Goal: Task Accomplishment & Management: Complete application form

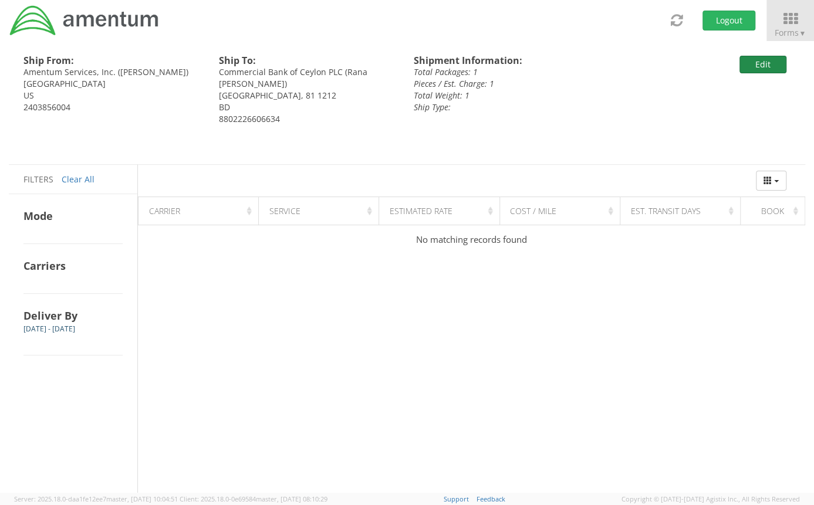
click at [760, 60] on button "Edit" at bounding box center [763, 65] width 47 height 18
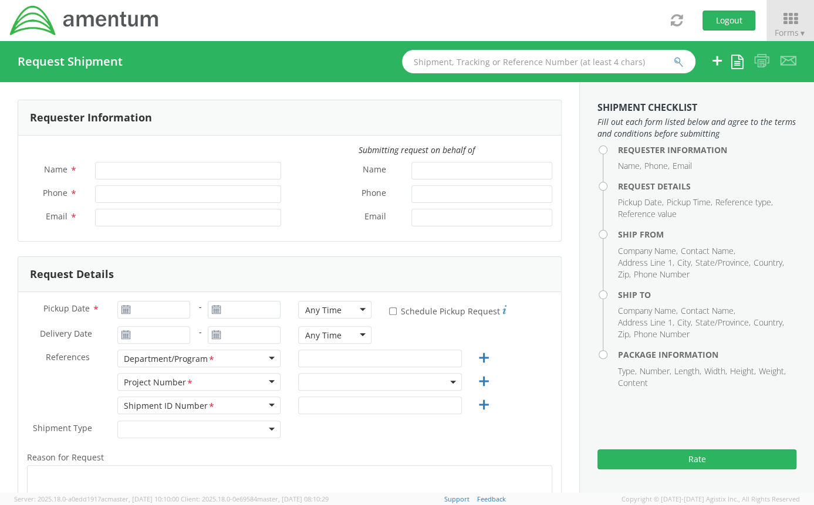
type input "[PERSON_NAME]"
type input "[PERSON_NAME][EMAIL_ADDRESS][PERSON_NAME][DOMAIN_NAME]"
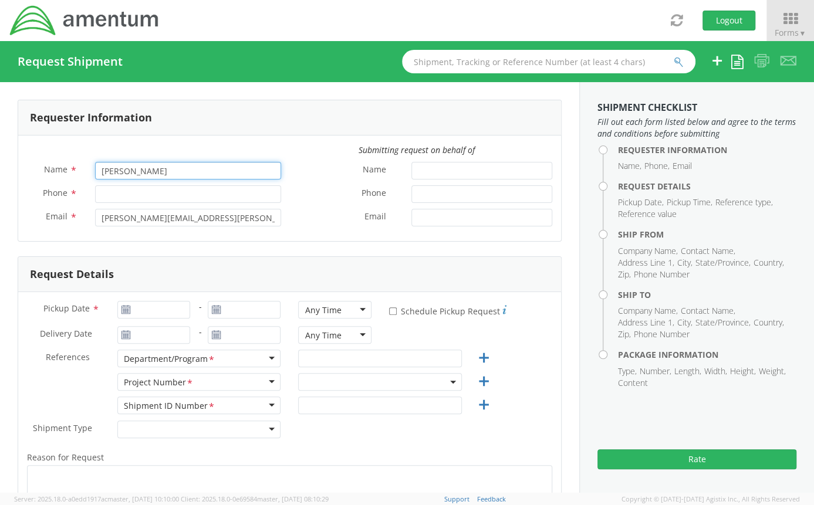
click at [117, 171] on input "[PERSON_NAME]" at bounding box center [188, 171] width 186 height 18
click at [103, 195] on input "Phone *" at bounding box center [188, 194] width 186 height 18
select select "ADMN.100046.00000"
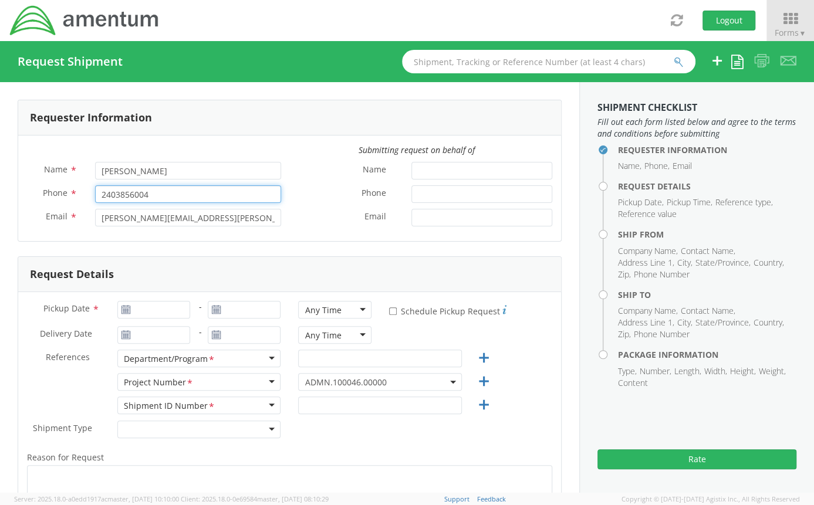
type input "2403856004"
click at [290, 168] on label "Name *" at bounding box center [346, 169] width 113 height 15
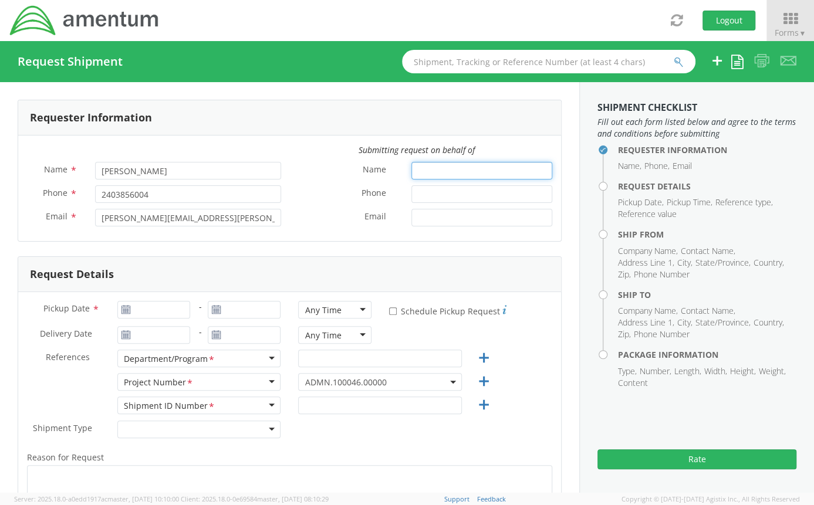
click at [411, 168] on input "Name *" at bounding box center [481, 171] width 141 height 18
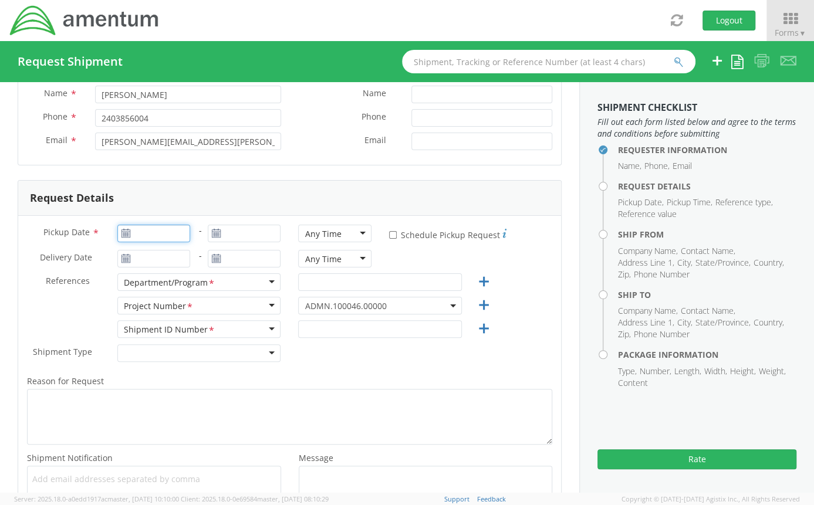
click at [177, 234] on input "Pickup Date *" at bounding box center [153, 234] width 73 height 18
type input "[DATE]"
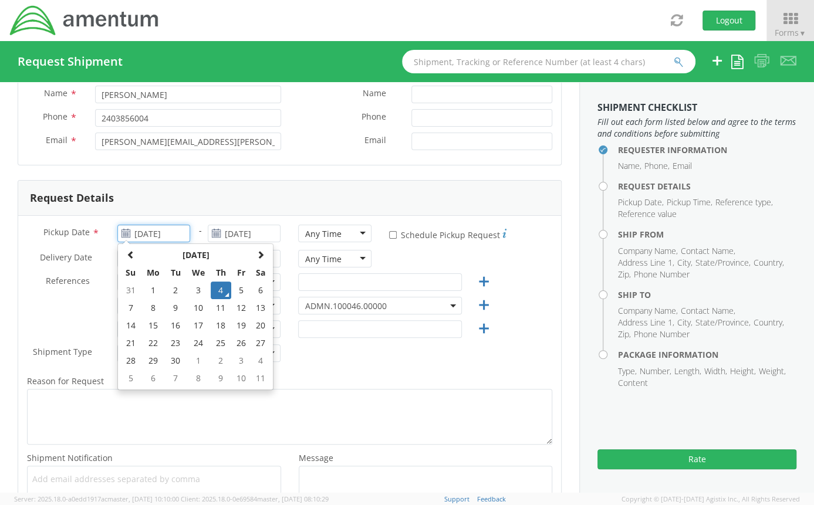
click at [221, 289] on td "4" at bounding box center [221, 291] width 21 height 18
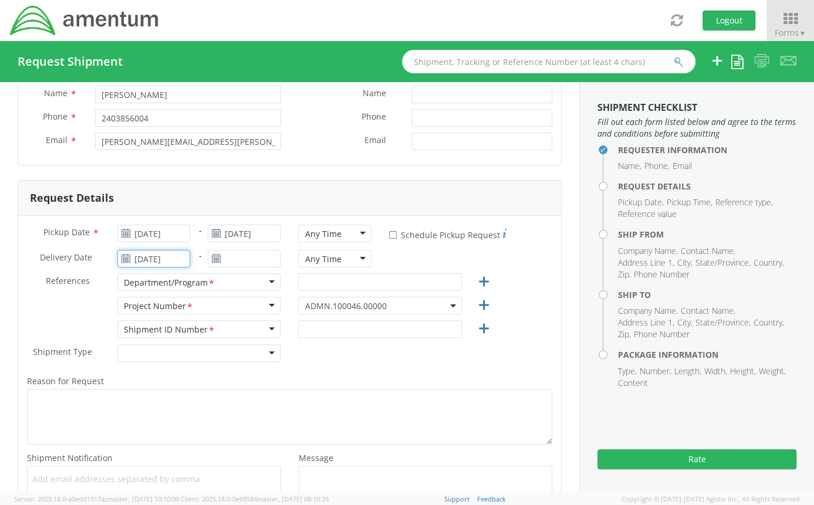
click at [174, 257] on input "[DATE]" at bounding box center [153, 259] width 73 height 18
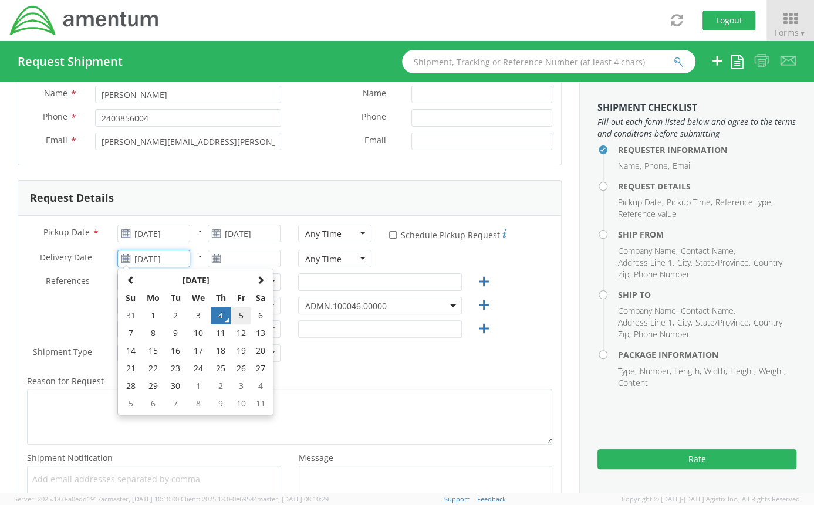
click at [245, 317] on td "5" at bounding box center [241, 316] width 20 height 18
type input "[DATE]"
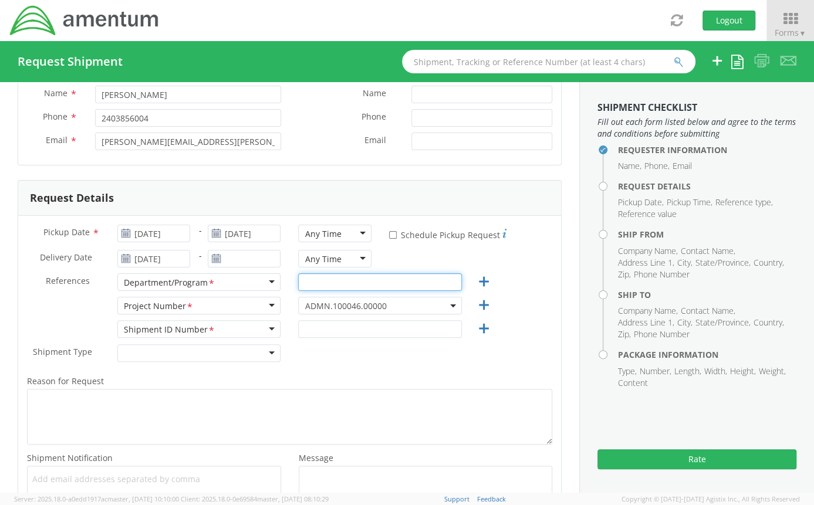
click at [350, 276] on input "text" at bounding box center [379, 283] width 163 height 18
type input "Legal G&A"
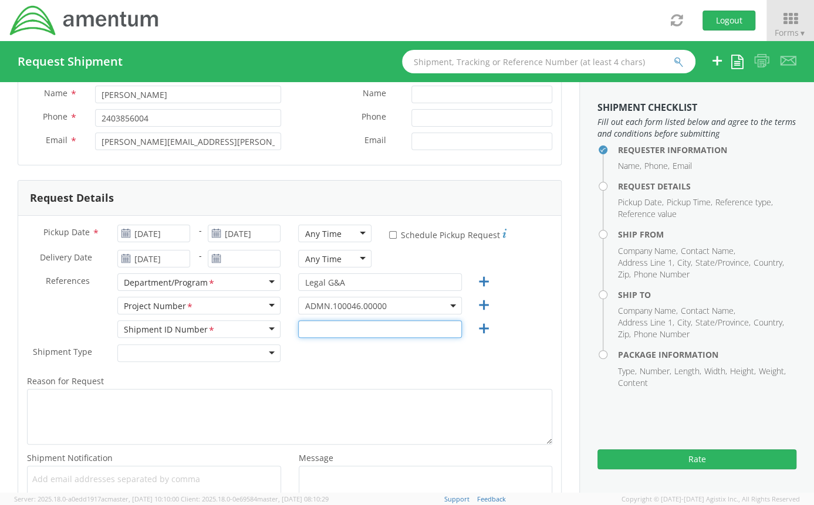
click at [336, 322] on input "text" at bounding box center [379, 330] width 163 height 18
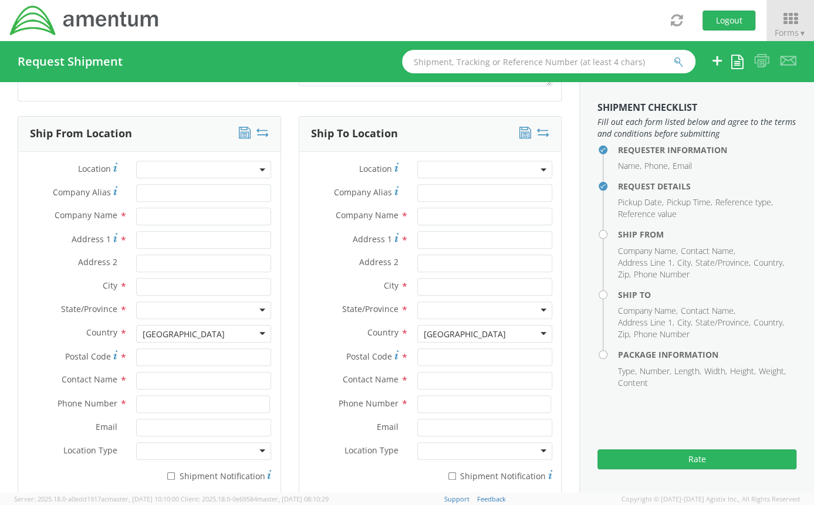
scroll to position [510, 0]
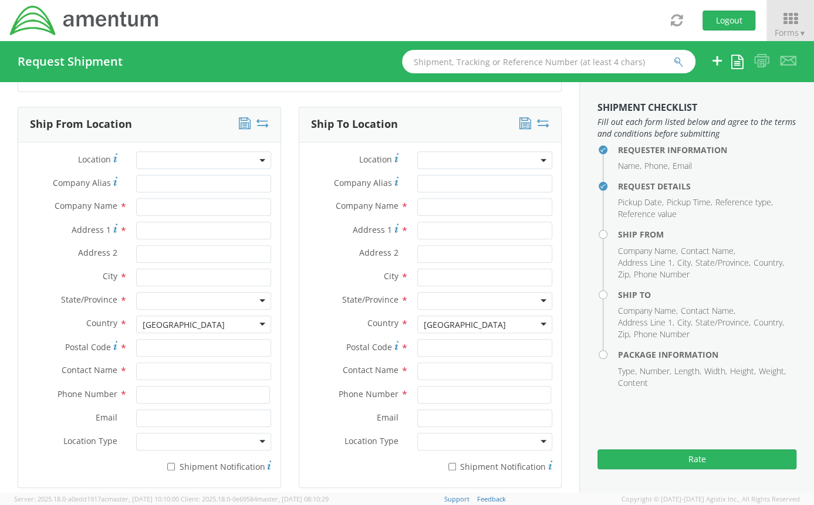
type input "0001"
click at [168, 210] on input "text" at bounding box center [203, 207] width 135 height 18
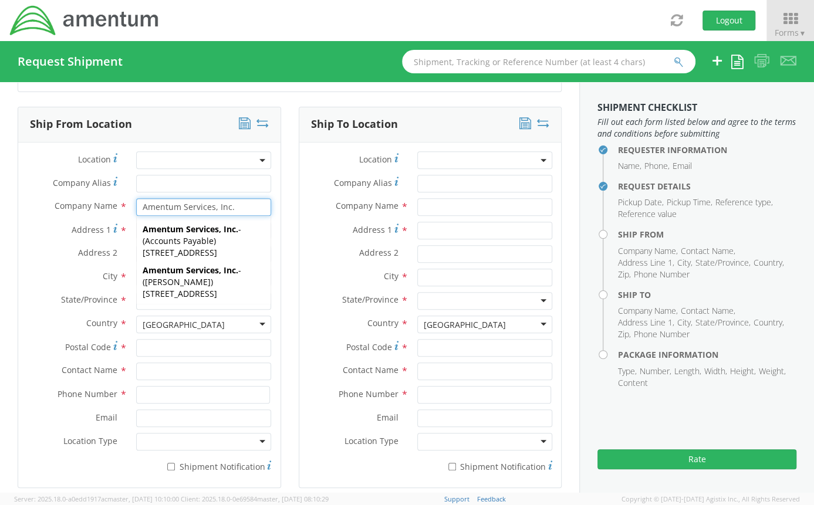
type input "Amentum Services, Inc."
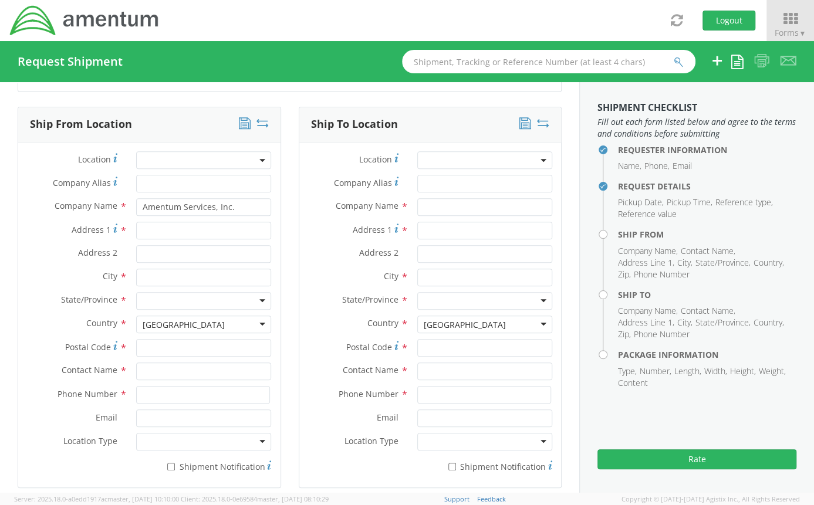
click at [127, 224] on div at bounding box center [203, 231] width 153 height 18
click at [149, 231] on input "Address 1 *" at bounding box center [203, 231] width 135 height 18
type input "4"
type input "[STREET_ADDRESS]"
click at [144, 279] on input "text" at bounding box center [203, 278] width 135 height 18
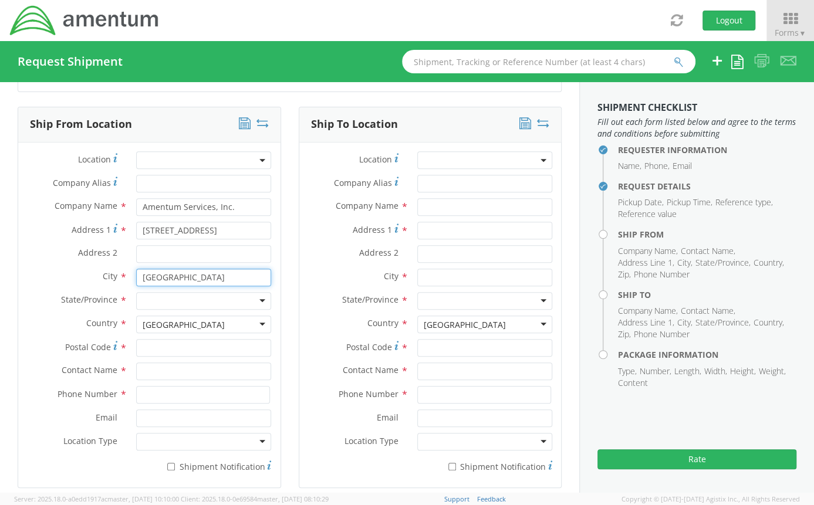
type input "[GEOGRAPHIC_DATA]"
click at [150, 300] on div at bounding box center [203, 301] width 135 height 18
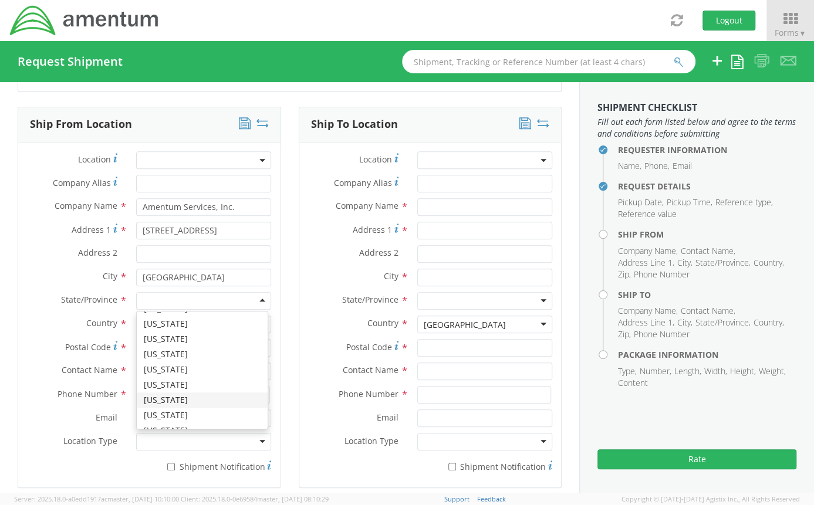
scroll to position [286, 0]
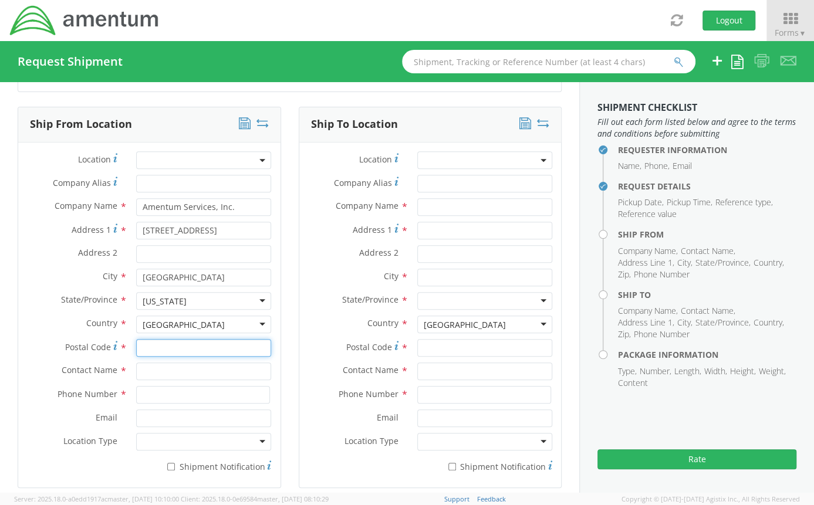
click at [167, 346] on input "Postal Code *" at bounding box center [203, 348] width 135 height 18
type input "21718"
click at [146, 365] on input "text" at bounding box center [203, 372] width 135 height 18
type input "[PERSON_NAME]"
click at [70, 396] on span "Phone Number" at bounding box center [88, 393] width 60 height 11
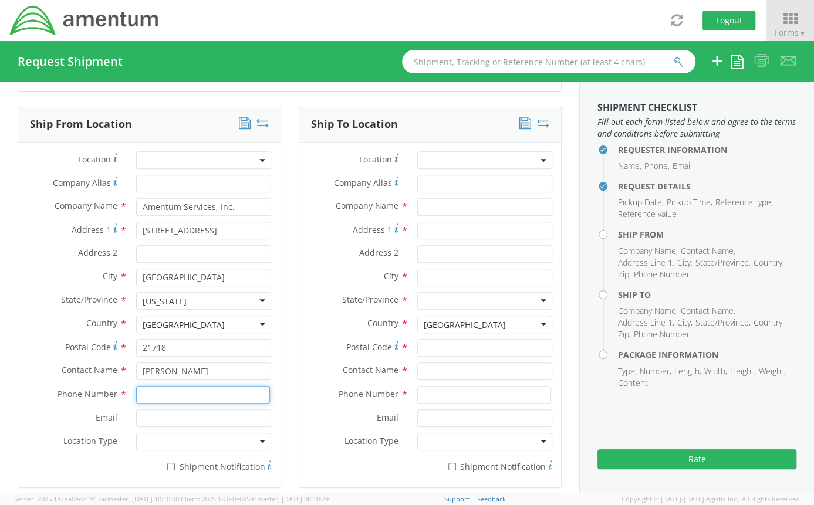
click at [172, 397] on input at bounding box center [203, 395] width 134 height 18
type input "2403856004"
click at [70, 406] on div "Phone Number * 2403856004" at bounding box center [149, 397] width 262 height 23
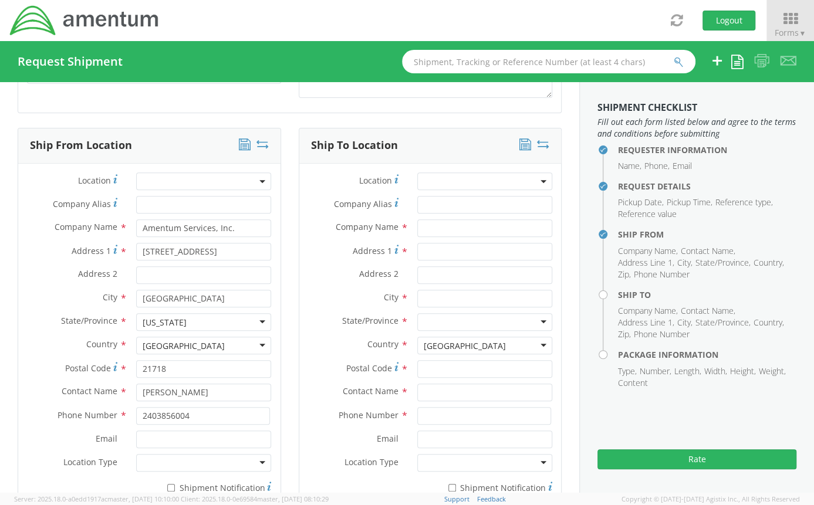
scroll to position [488, 0]
click at [451, 231] on input "text" at bounding box center [484, 229] width 135 height 18
type input "M"
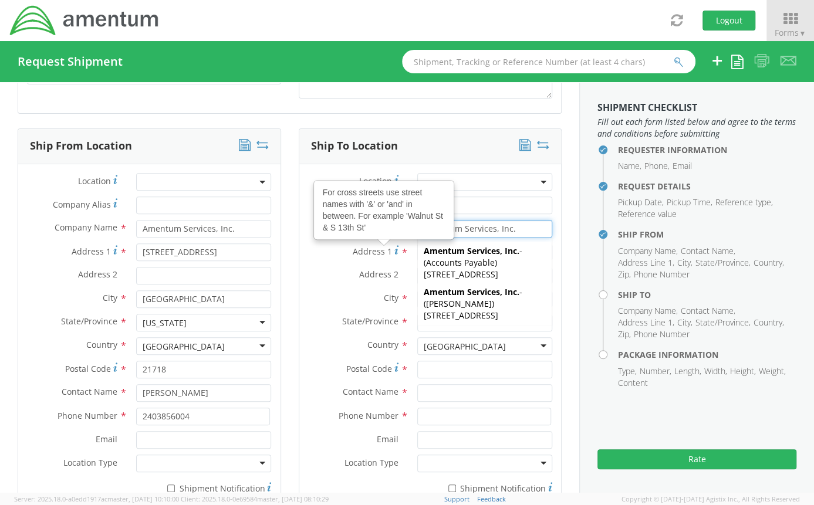
type input "Amentum Services, Inc."
click at [377, 248] on span "Address 1" at bounding box center [372, 251] width 39 height 11
click at [417, 248] on input "Address 1 For cross streets use street names with '&' or 'and' in between. For …" at bounding box center [484, 253] width 135 height 18
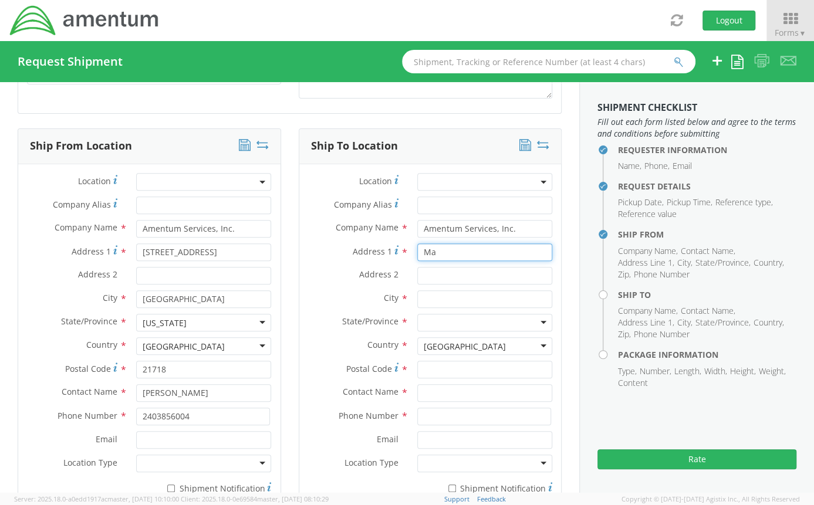
type input "M"
type input "[STREET_ADDRESS]"
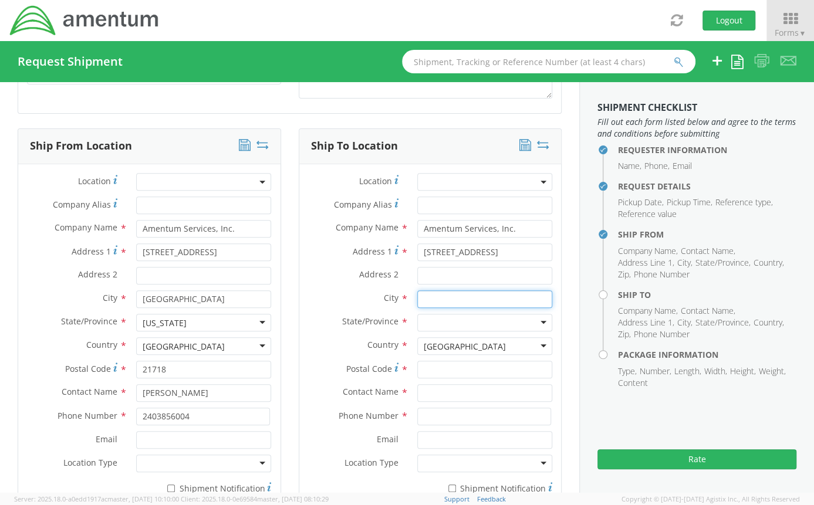
click at [423, 299] on input "text" at bounding box center [484, 300] width 135 height 18
type input "B"
type input "[PERSON_NAME]"
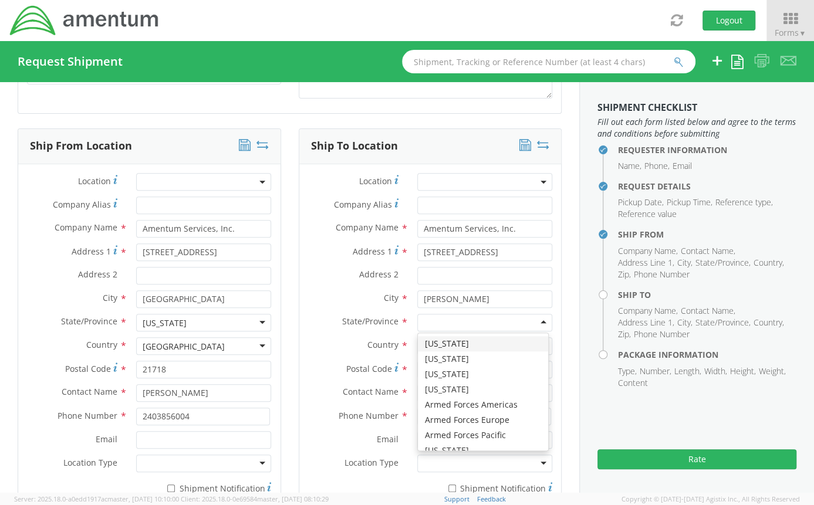
click at [440, 322] on div at bounding box center [484, 323] width 135 height 18
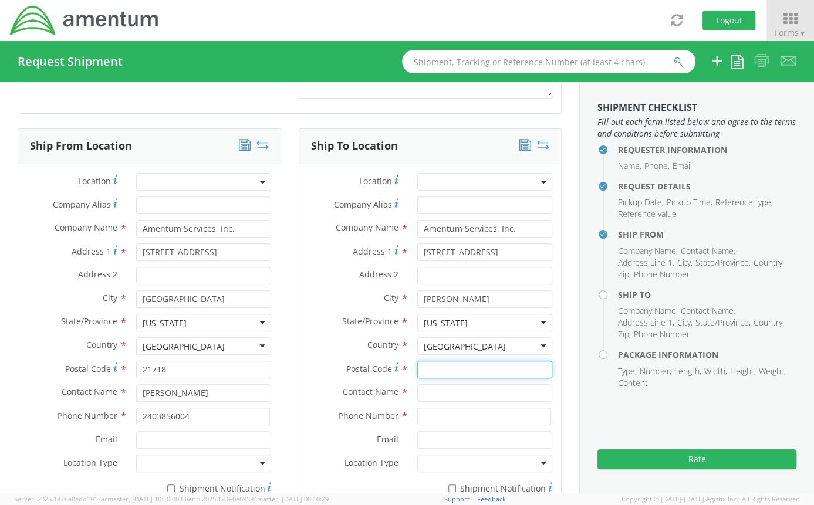
click at [429, 366] on input "Postal Code *" at bounding box center [484, 370] width 135 height 18
type input "21704"
click at [417, 389] on input "text" at bounding box center [484, 393] width 135 height 18
type input "[PERSON_NAME]"
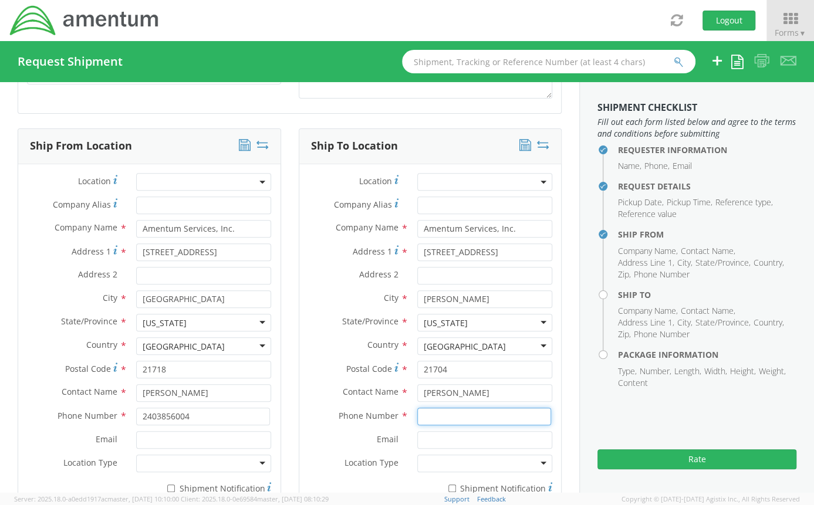
click at [417, 415] on input at bounding box center [484, 417] width 134 height 18
type input "3019444567"
click at [346, 421] on label "Phone Number *" at bounding box center [353, 415] width 109 height 15
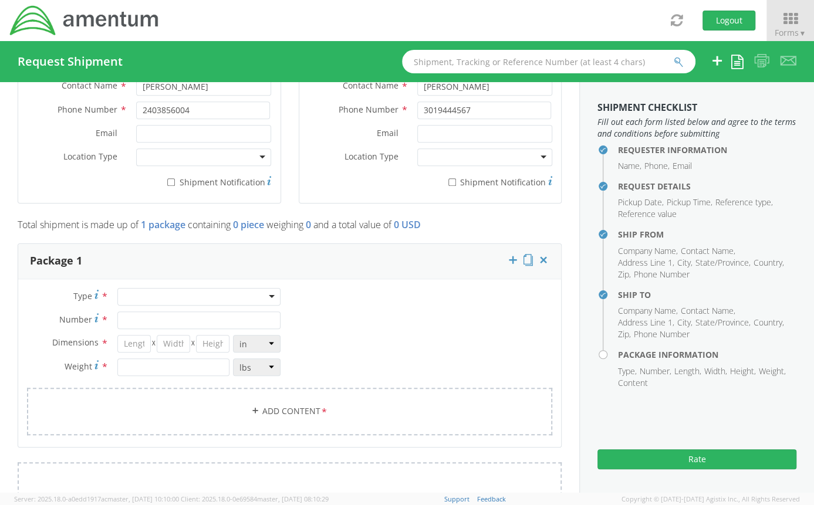
scroll to position [795, 0]
click at [224, 296] on div at bounding box center [198, 297] width 163 height 18
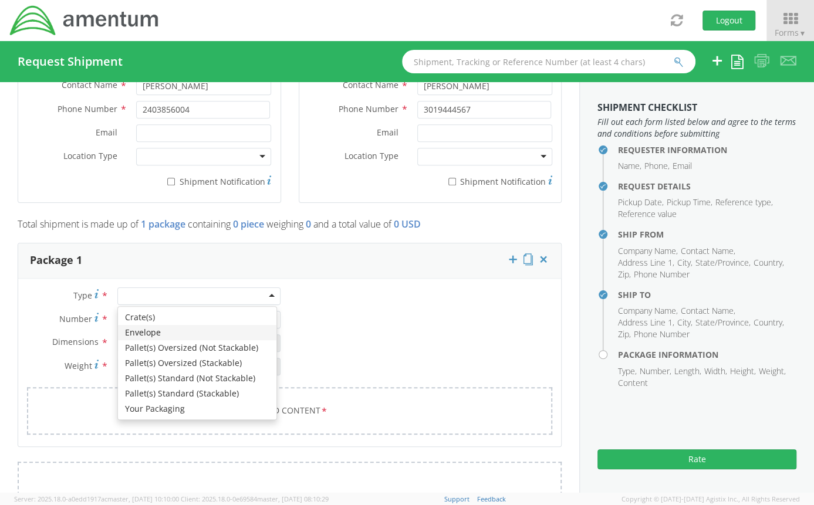
type input "1"
type input "9.5"
type input "12.5"
type input "0.25"
type input "1"
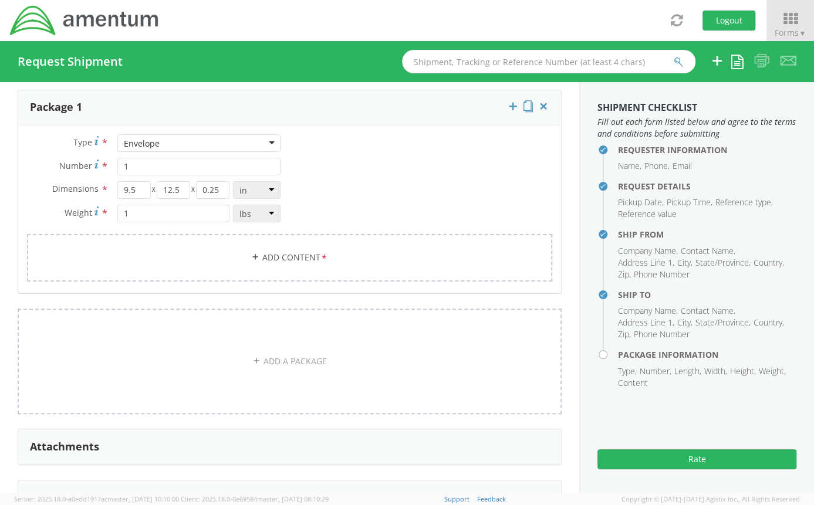
scroll to position [967, 0]
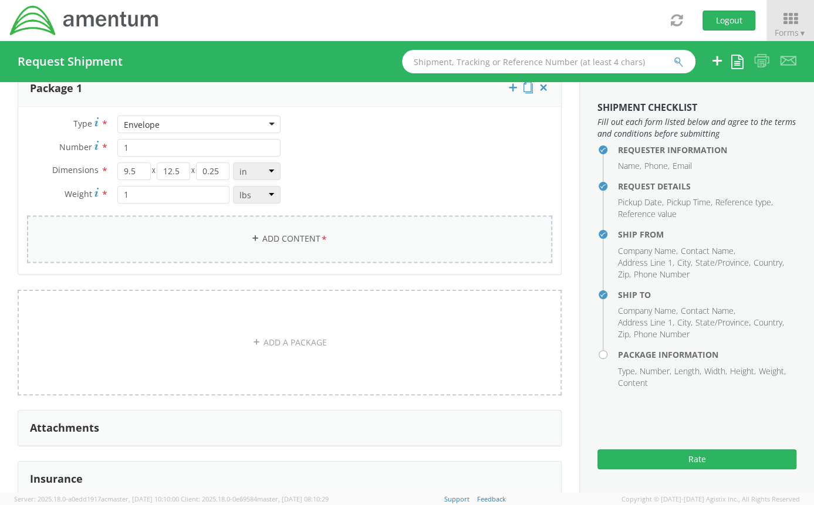
click at [297, 247] on link "Add Content *" at bounding box center [289, 239] width 525 height 48
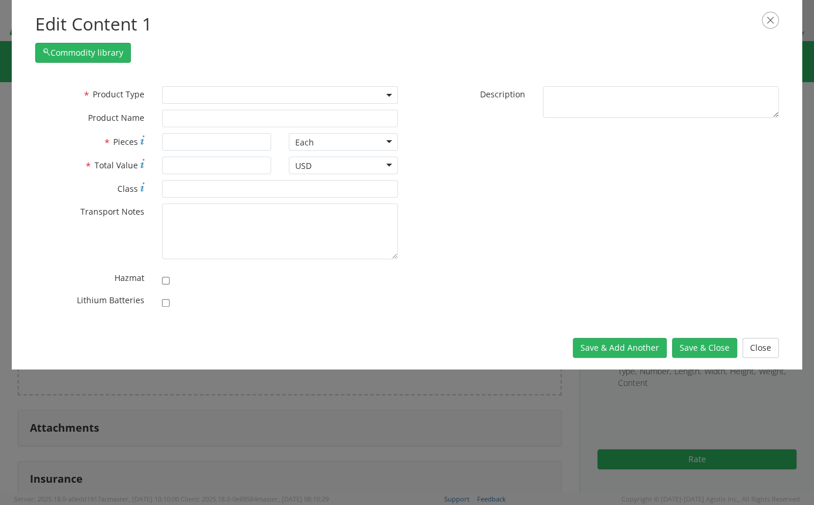
click at [265, 92] on span at bounding box center [280, 95] width 236 height 18
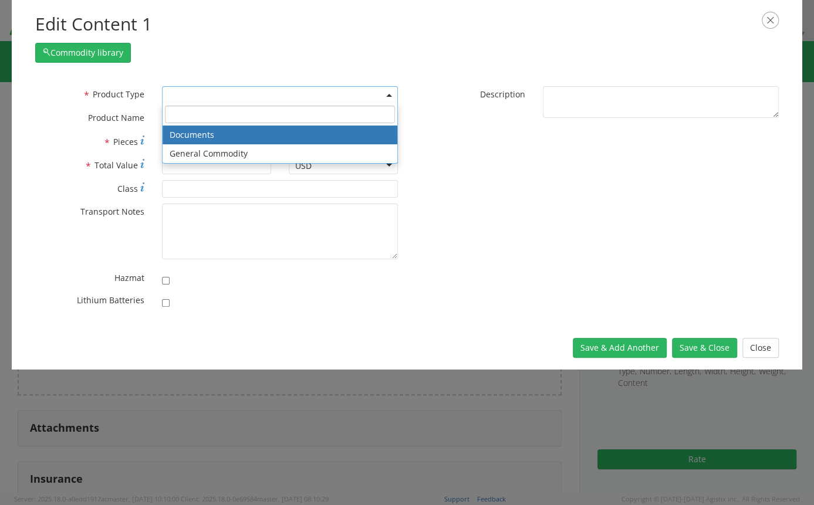
select select "DOCUMENT"
type input "Documents"
type input "1"
type textarea "Documents"
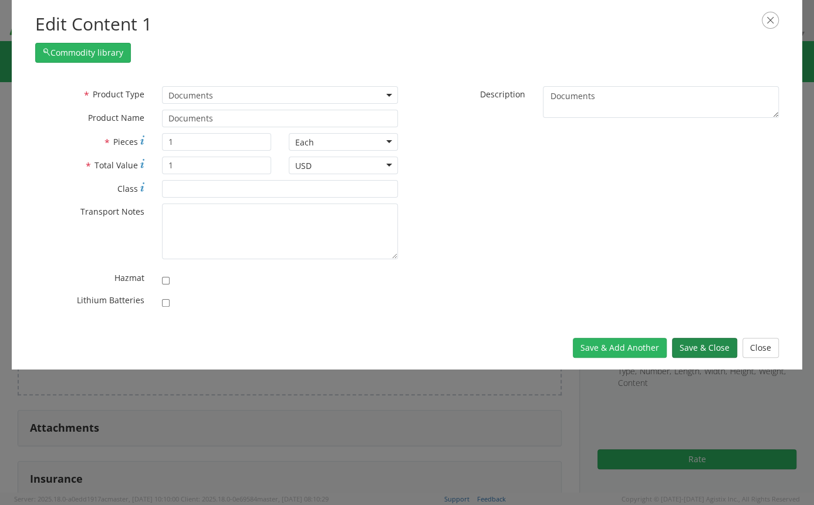
click at [709, 350] on button "Save & Close" at bounding box center [704, 348] width 65 height 20
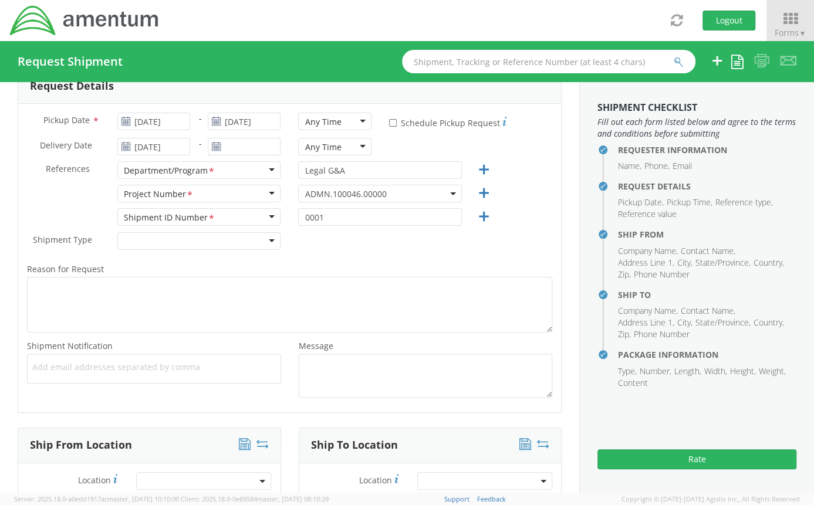
scroll to position [191, 0]
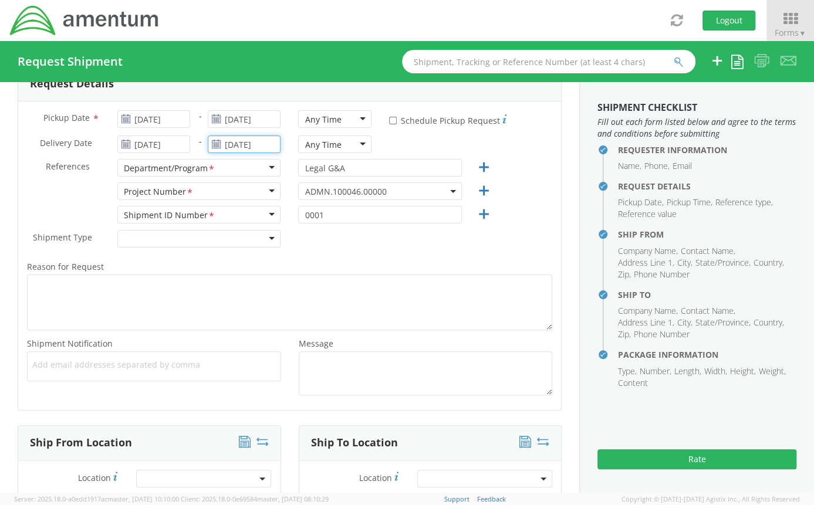
click at [255, 146] on input "[DATE]" at bounding box center [244, 145] width 73 height 18
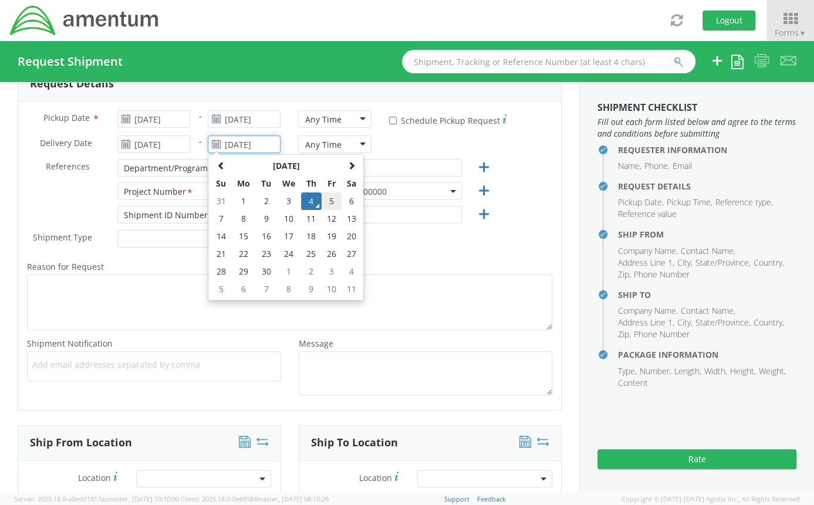
click at [329, 203] on td "5" at bounding box center [332, 202] width 20 height 18
type input "[DATE]"
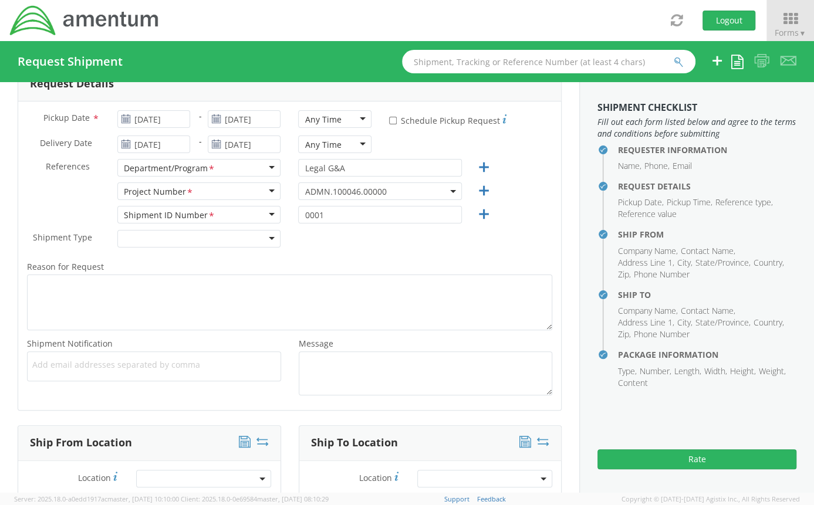
click at [329, 252] on div "Shipment Type * Batch Regular" at bounding box center [289, 241] width 543 height 23
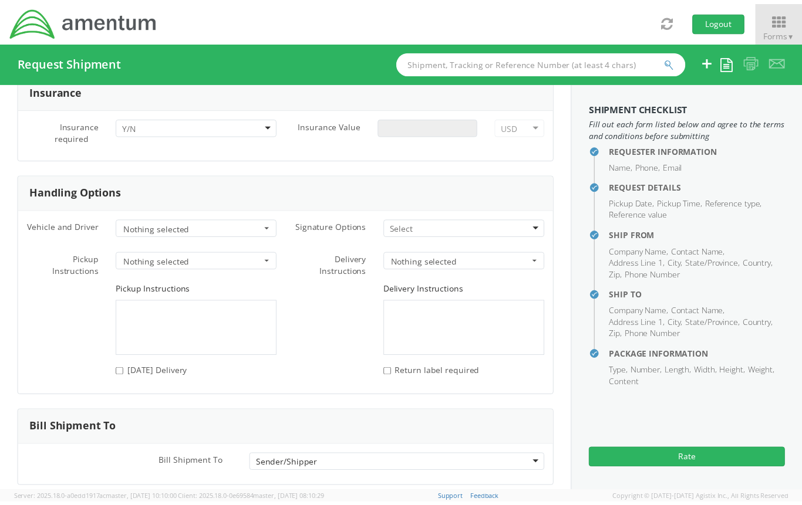
scroll to position [1479, 0]
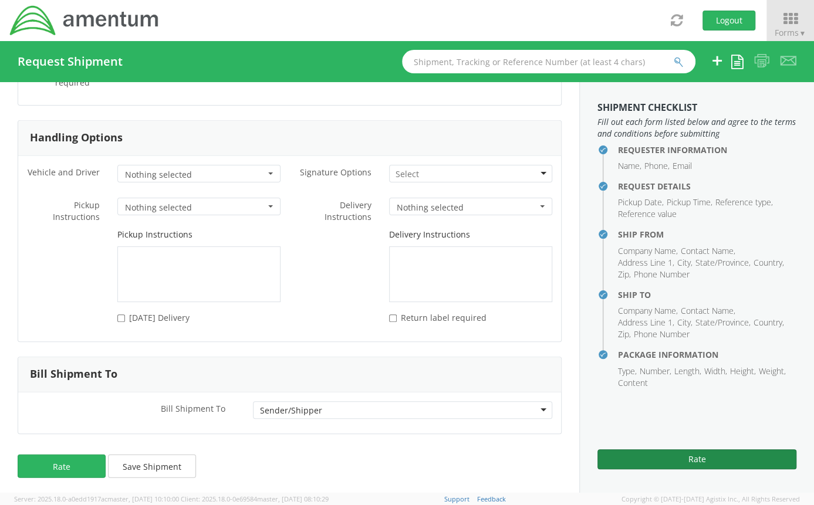
click at [695, 461] on button "Rate" at bounding box center [697, 460] width 199 height 20
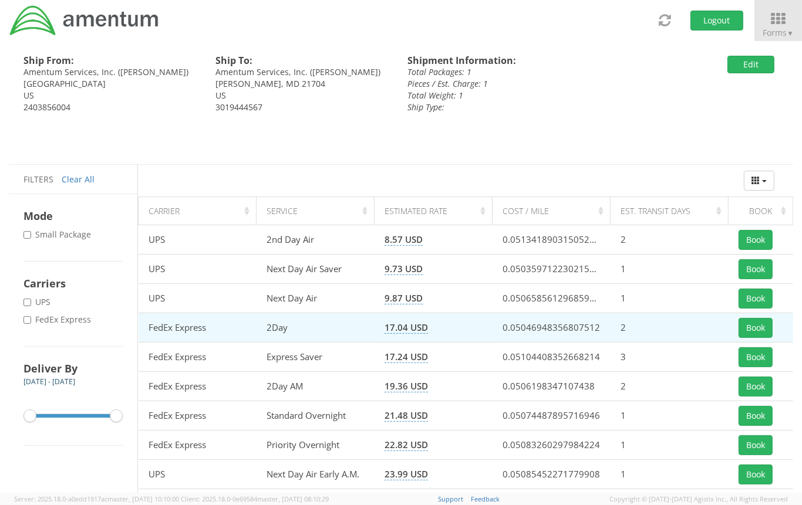
scroll to position [13, 0]
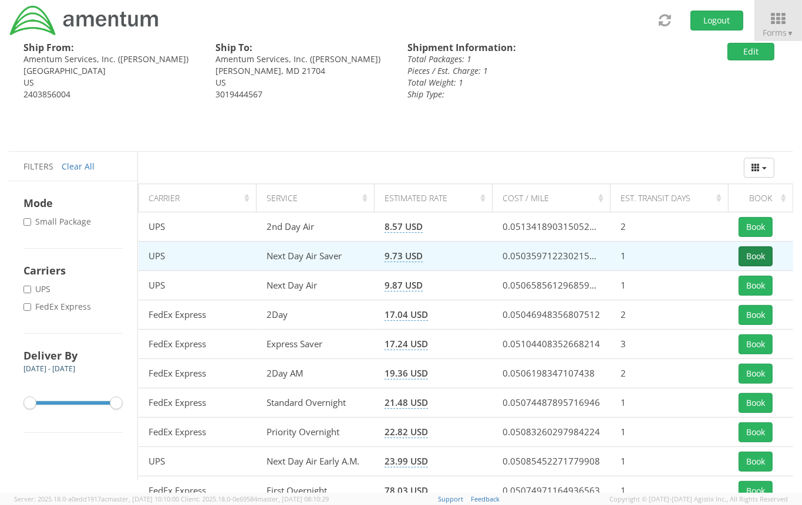
click at [754, 257] on button "Book" at bounding box center [755, 257] width 34 height 20
